Goal: Information Seeking & Learning: Compare options

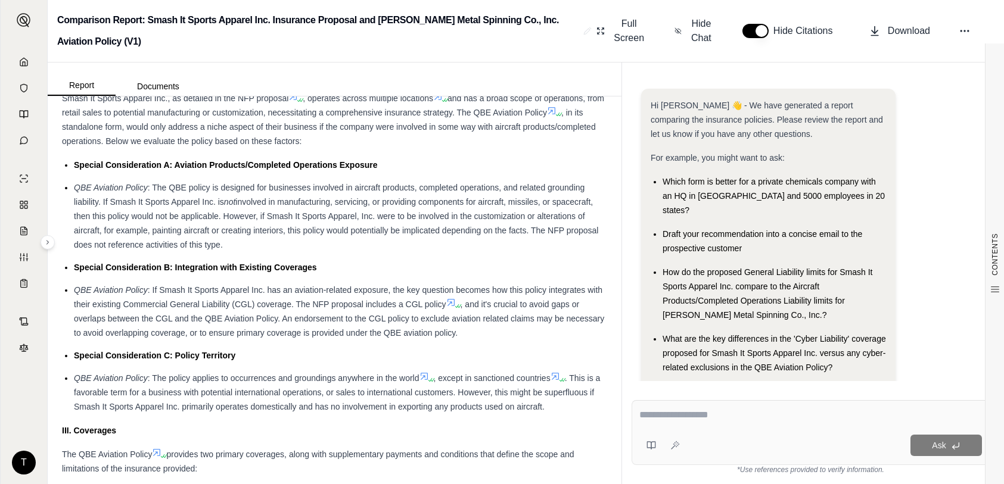
scroll to position [953, 0]
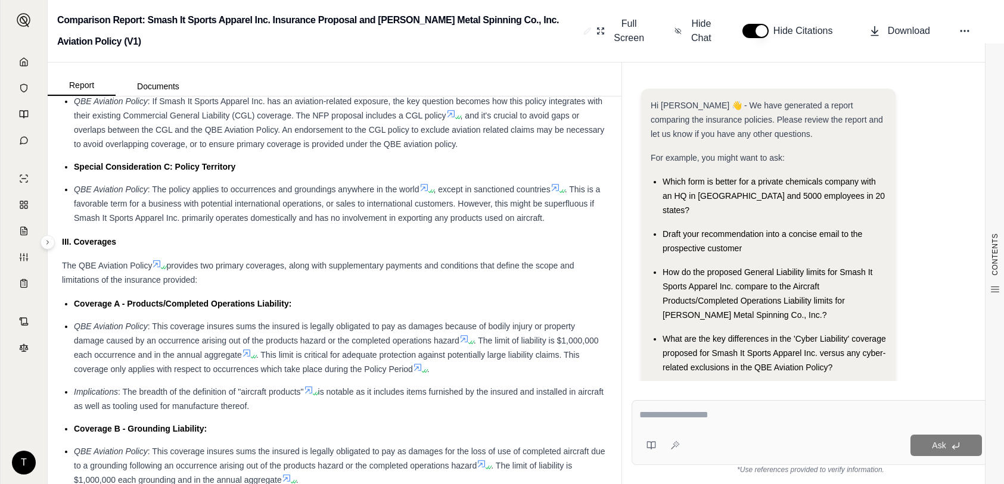
click at [19, 69] on link at bounding box center [24, 62] width 32 height 24
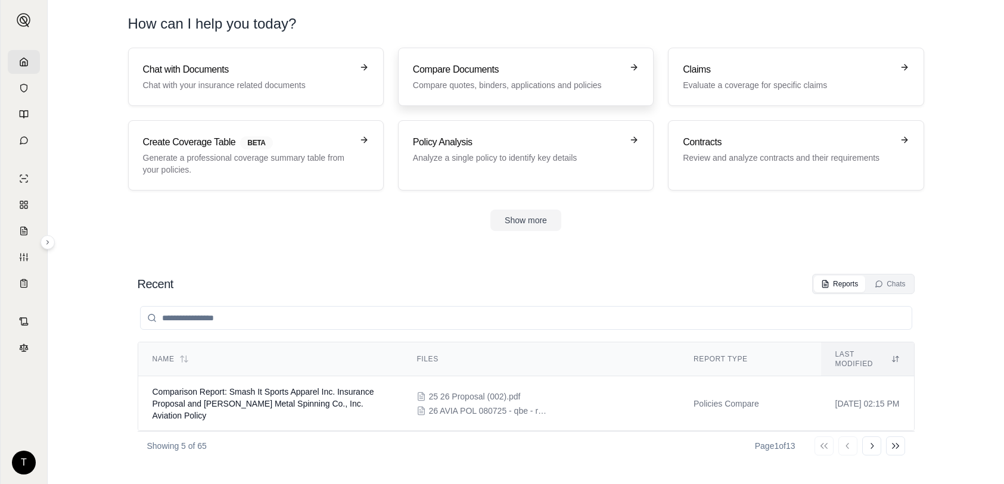
click at [492, 86] on p "Compare quotes, binders, applications and policies" at bounding box center [517, 85] width 209 height 12
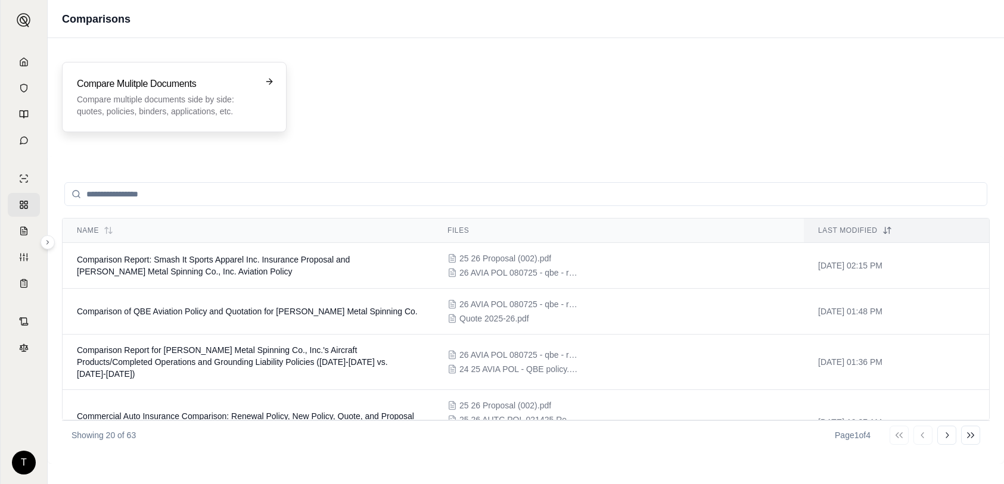
click at [158, 95] on p "Compare multiple documents side by side: quotes, policies, binders, application…" at bounding box center [166, 106] width 178 height 24
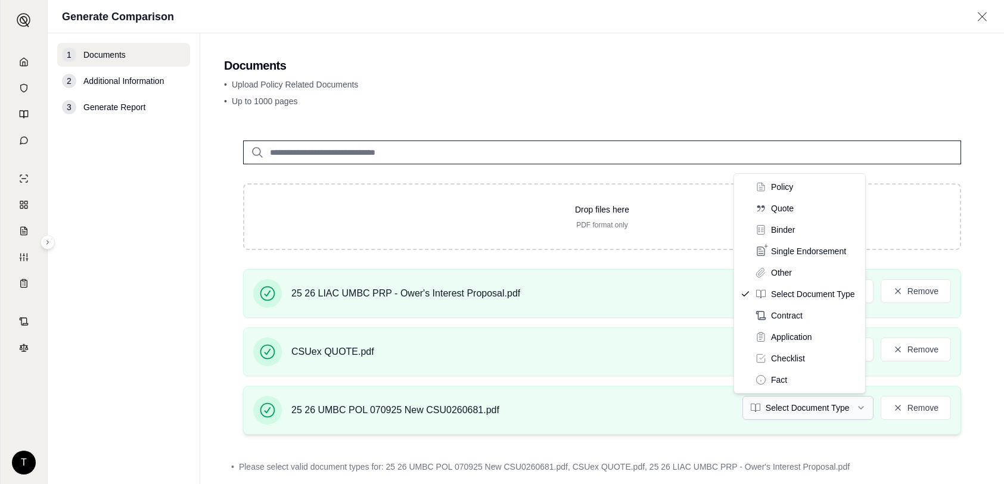
click at [851, 409] on html "T Generate Comparison 1 Documents 2 Additional Information 3 Generate Report Do…" at bounding box center [502, 242] width 1004 height 484
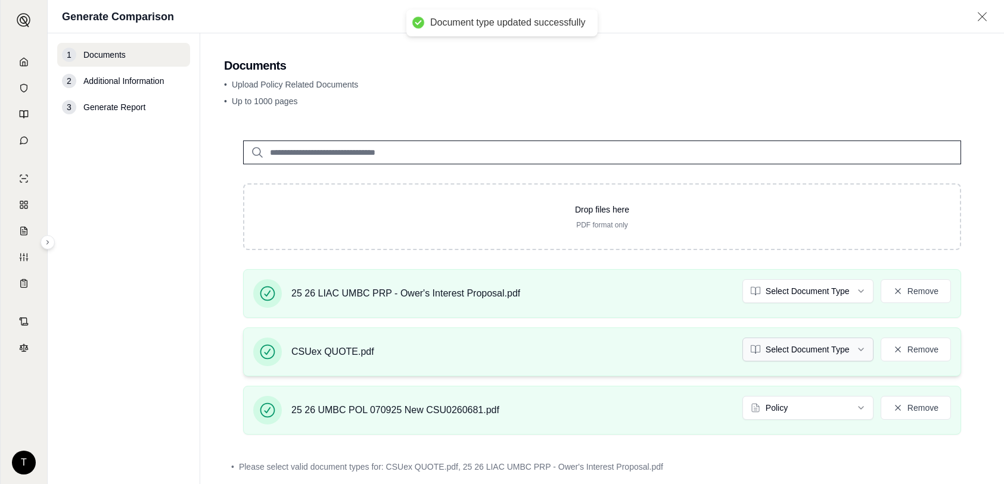
click at [853, 350] on html "Document type updated successfully T Generate Comparison 1 Documents 2 Addition…" at bounding box center [502, 242] width 1004 height 484
click at [850, 292] on html "Document type updated successfully Document type updated successfully T Generat…" at bounding box center [502, 242] width 1004 height 484
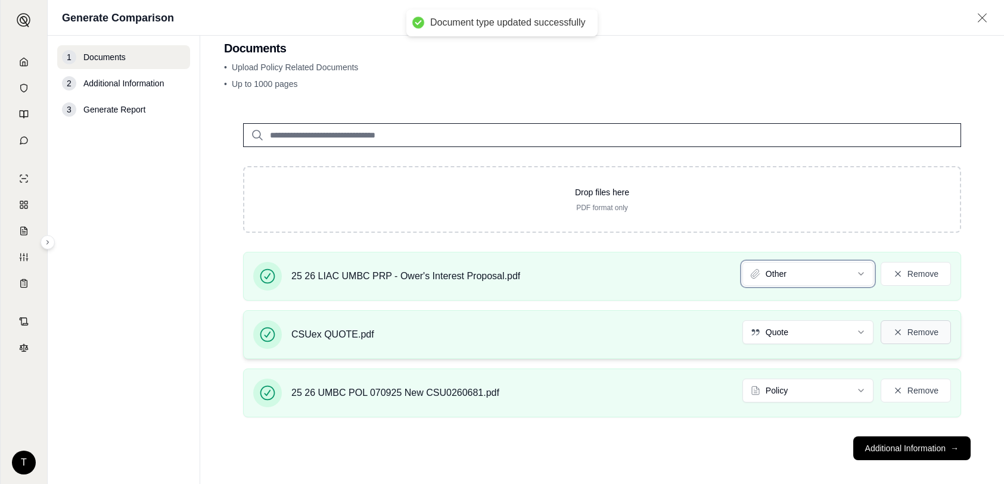
scroll to position [29, 0]
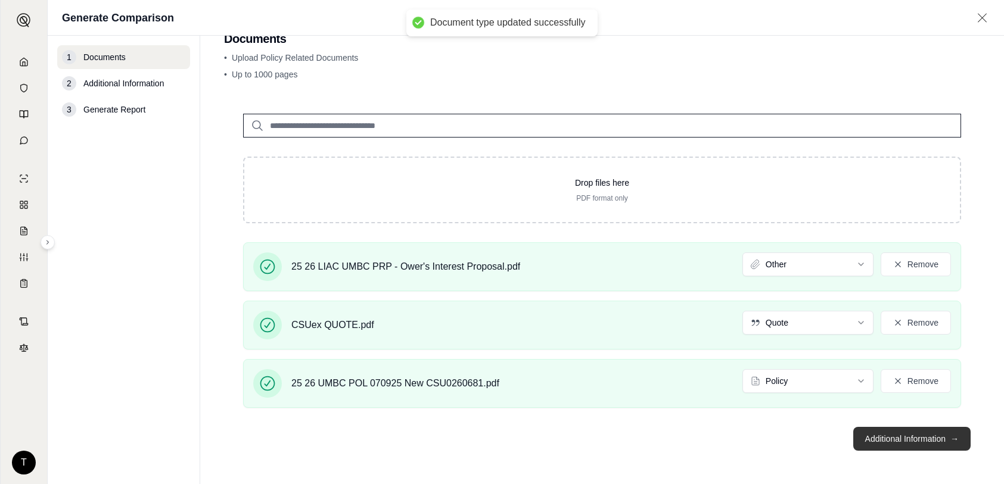
click at [908, 436] on button "Additional Information →" at bounding box center [911, 439] width 117 height 24
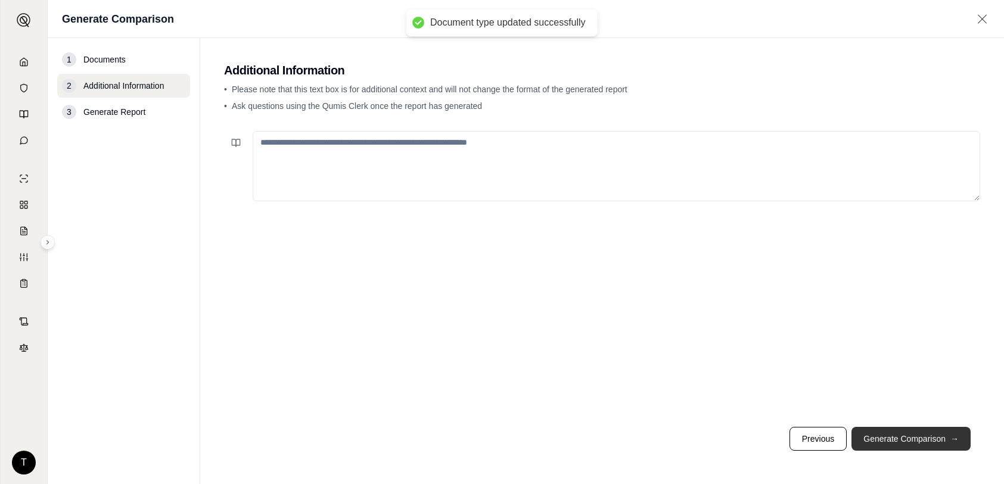
scroll to position [0, 0]
click at [947, 436] on button "Generate Comparison →" at bounding box center [911, 439] width 119 height 24
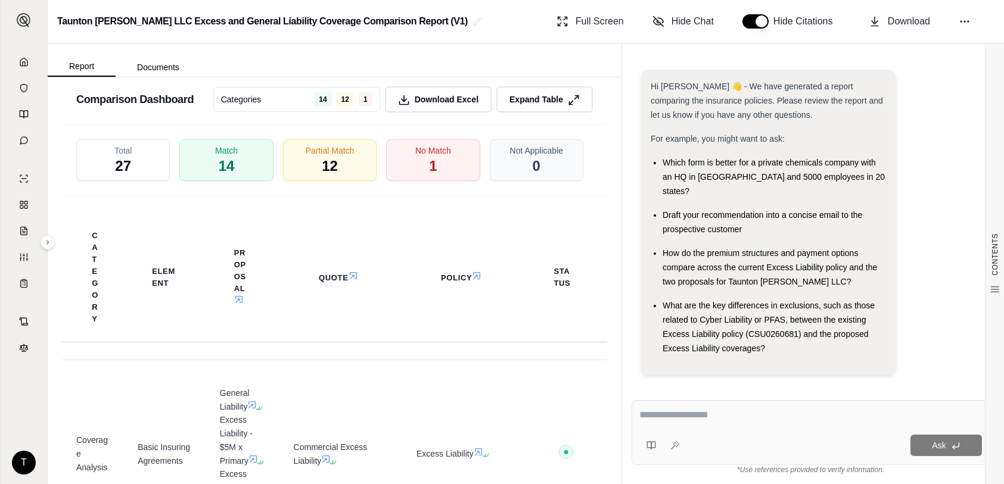
scroll to position [1620, 0]
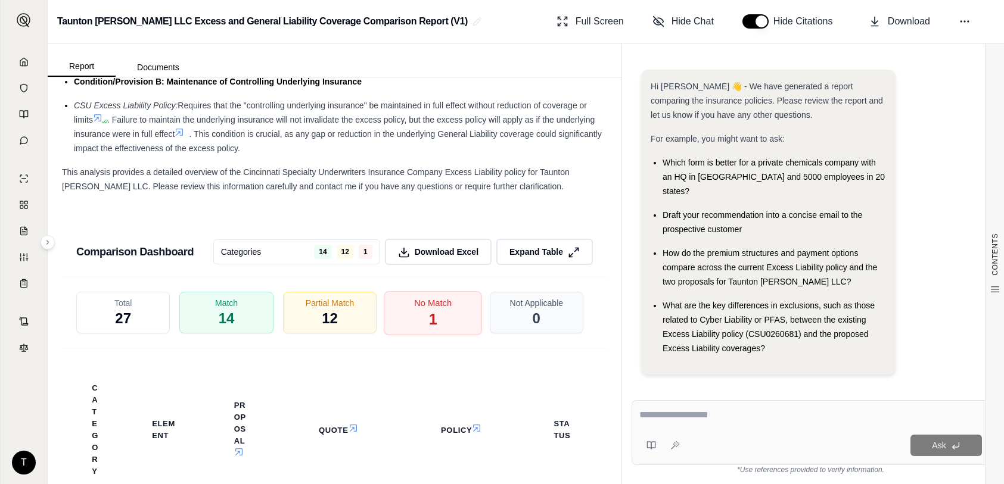
click at [416, 312] on div "No Match 1" at bounding box center [433, 313] width 98 height 44
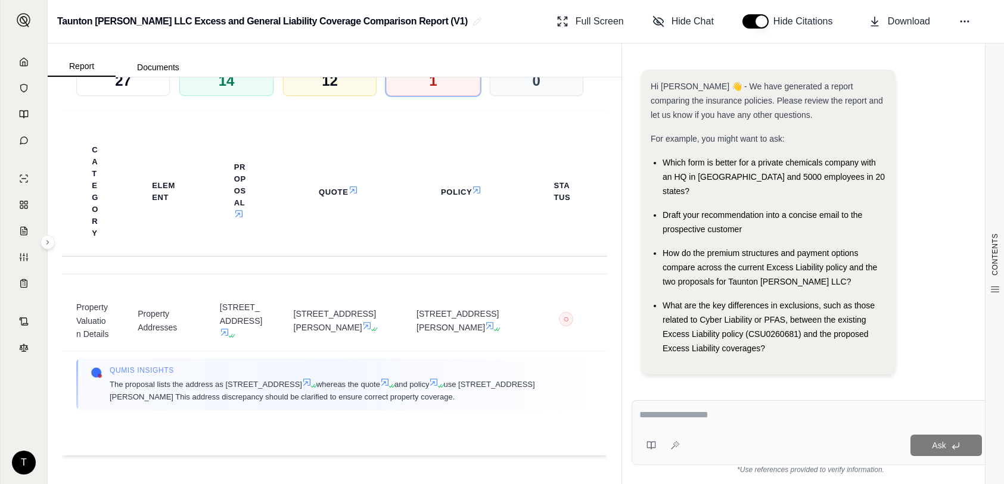
scroll to position [0, 0]
click at [409, 91] on div "No Match 1" at bounding box center [433, 75] width 98 height 44
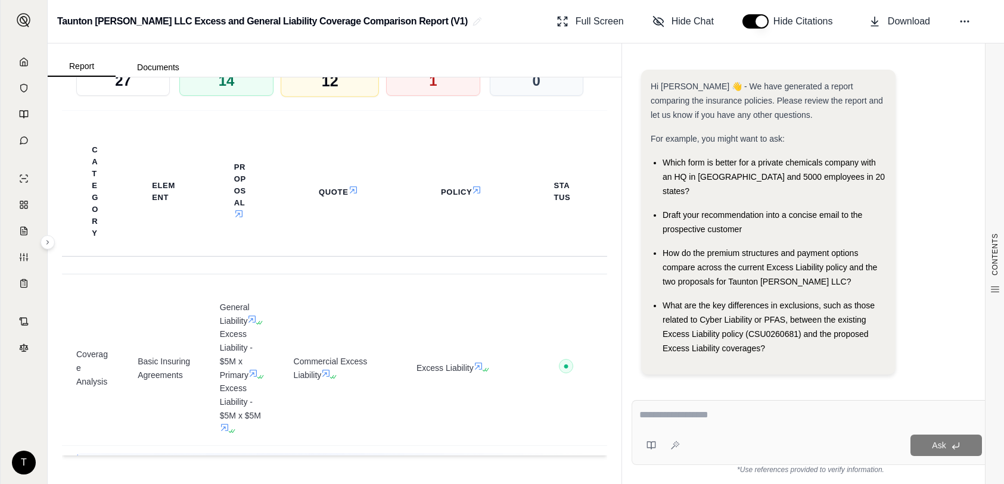
click at [338, 89] on div "Partial Match 12" at bounding box center [330, 75] width 98 height 44
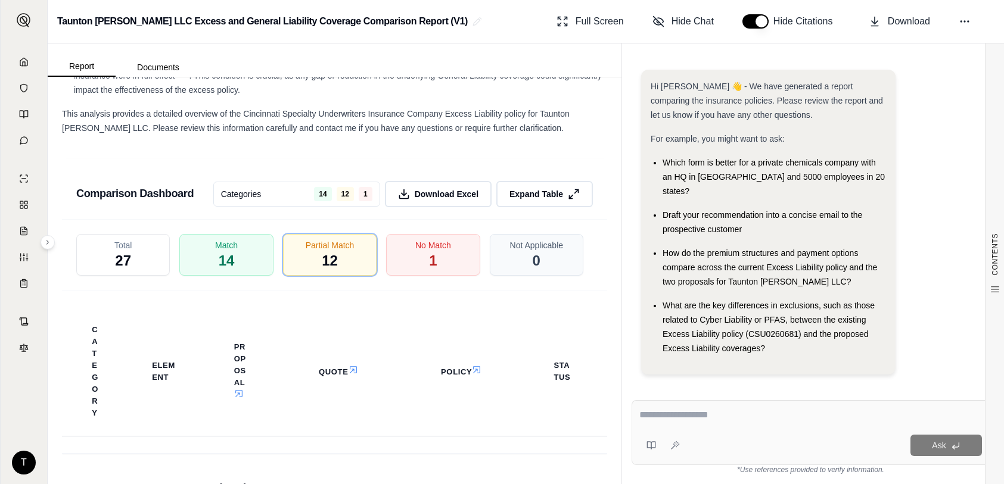
scroll to position [1739, 0]
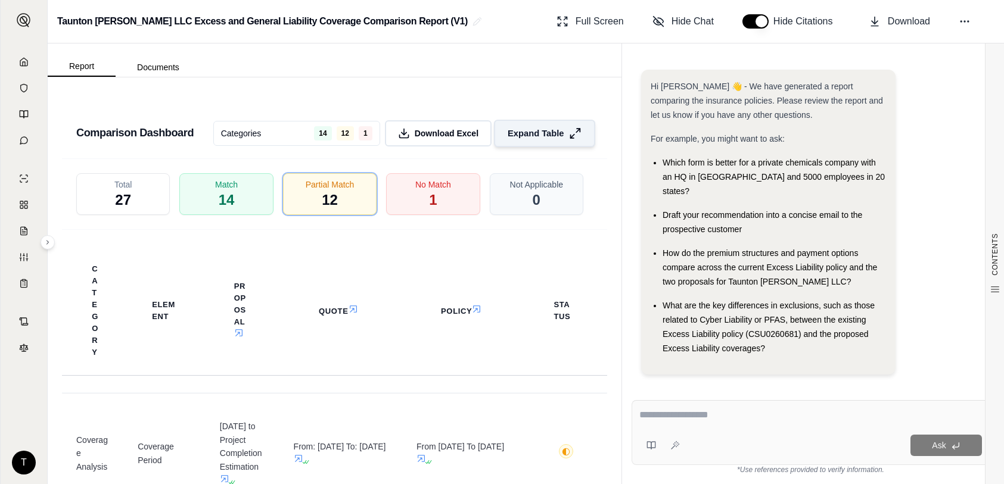
click at [569, 136] on icon at bounding box center [575, 133] width 13 height 13
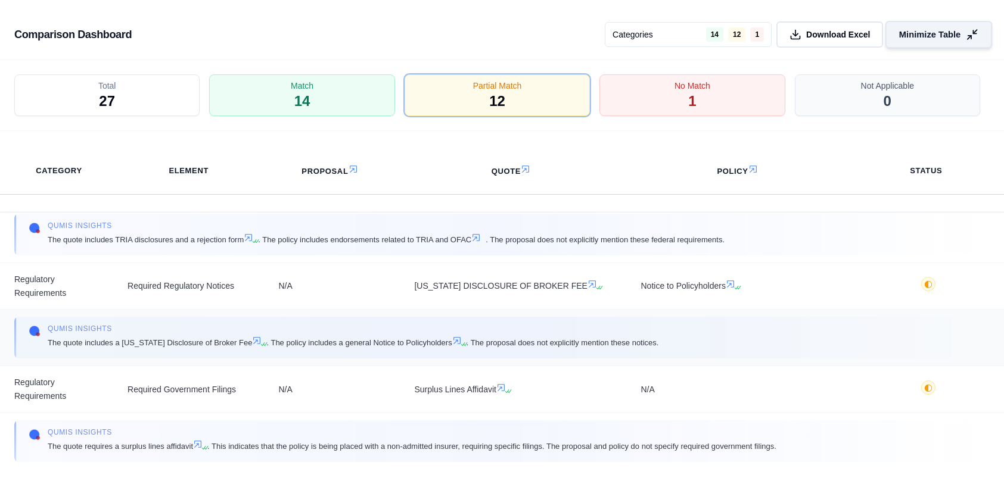
scroll to position [1141, 0]
